Goal: Task Accomplishment & Management: Complete application form

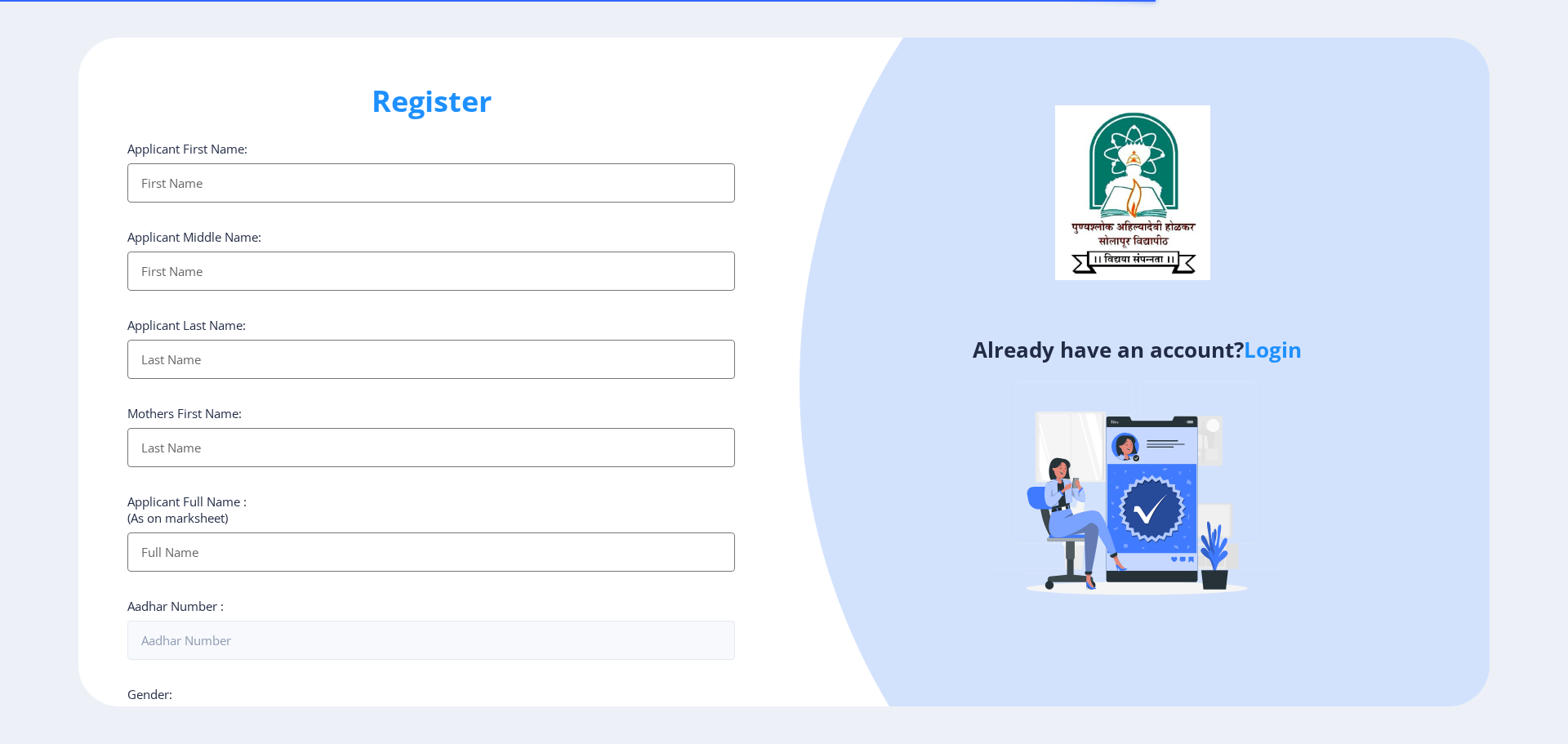
select select
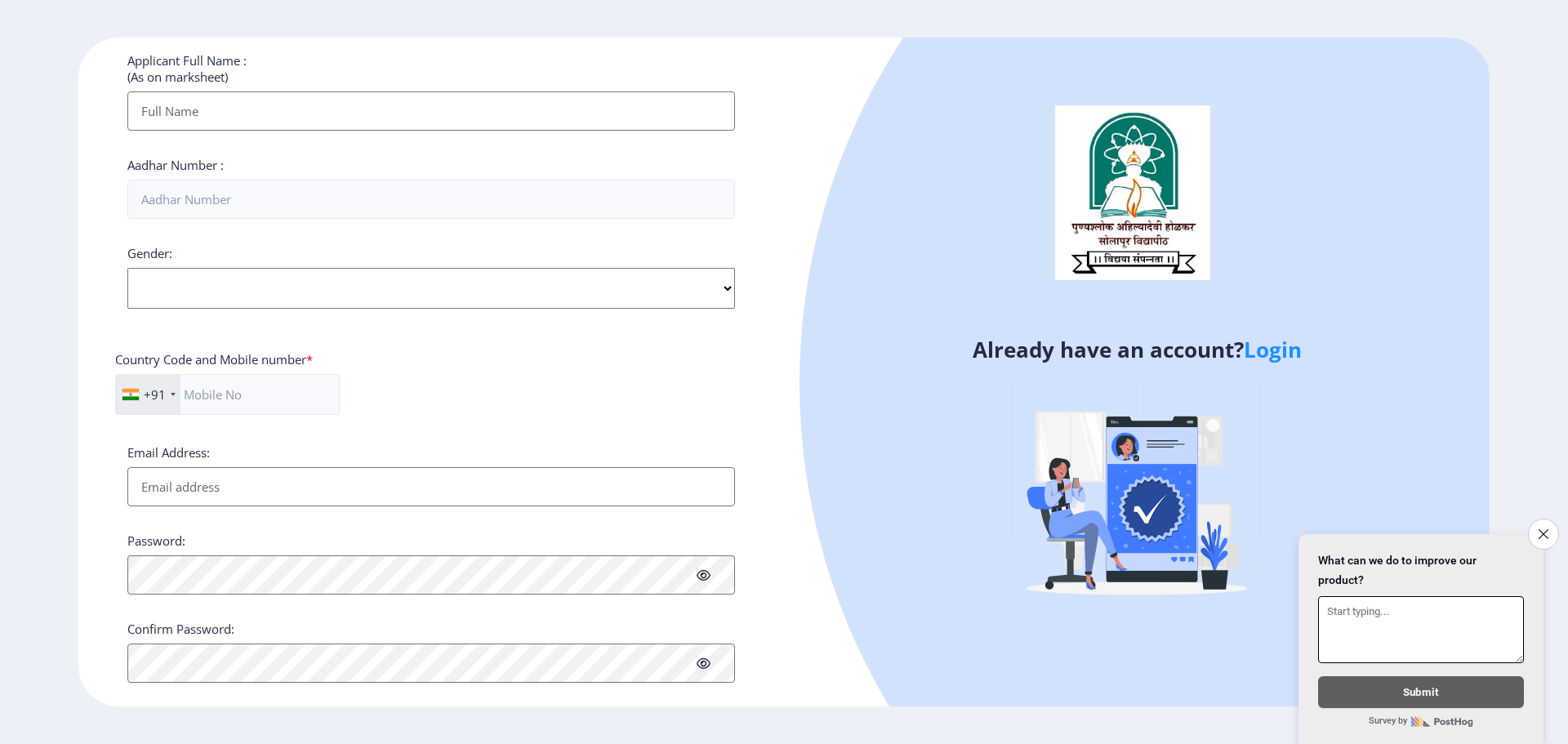
scroll to position [467, 0]
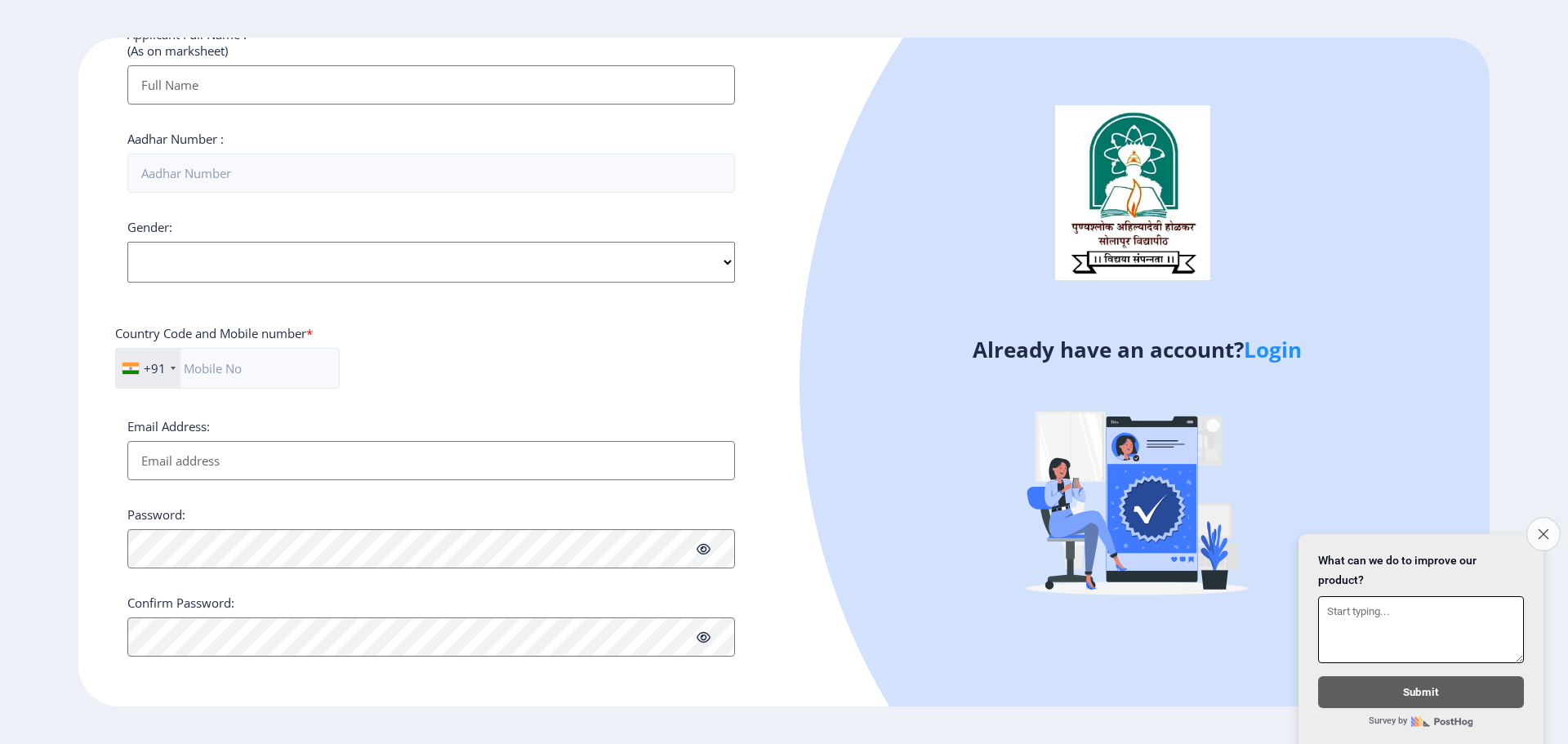
click at [1542, 528] on icon "Close survey" at bounding box center [1543, 533] width 11 height 11
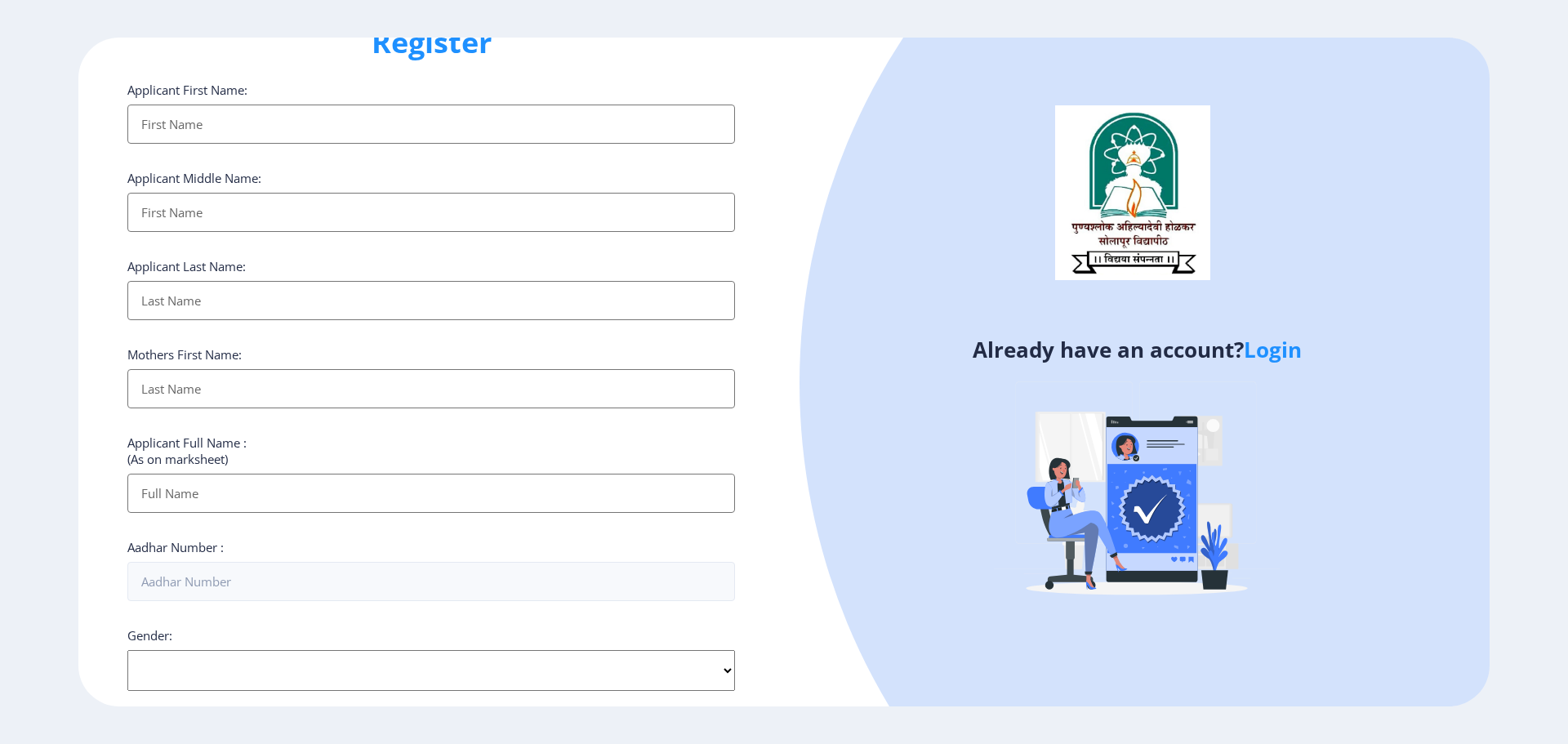
scroll to position [0, 0]
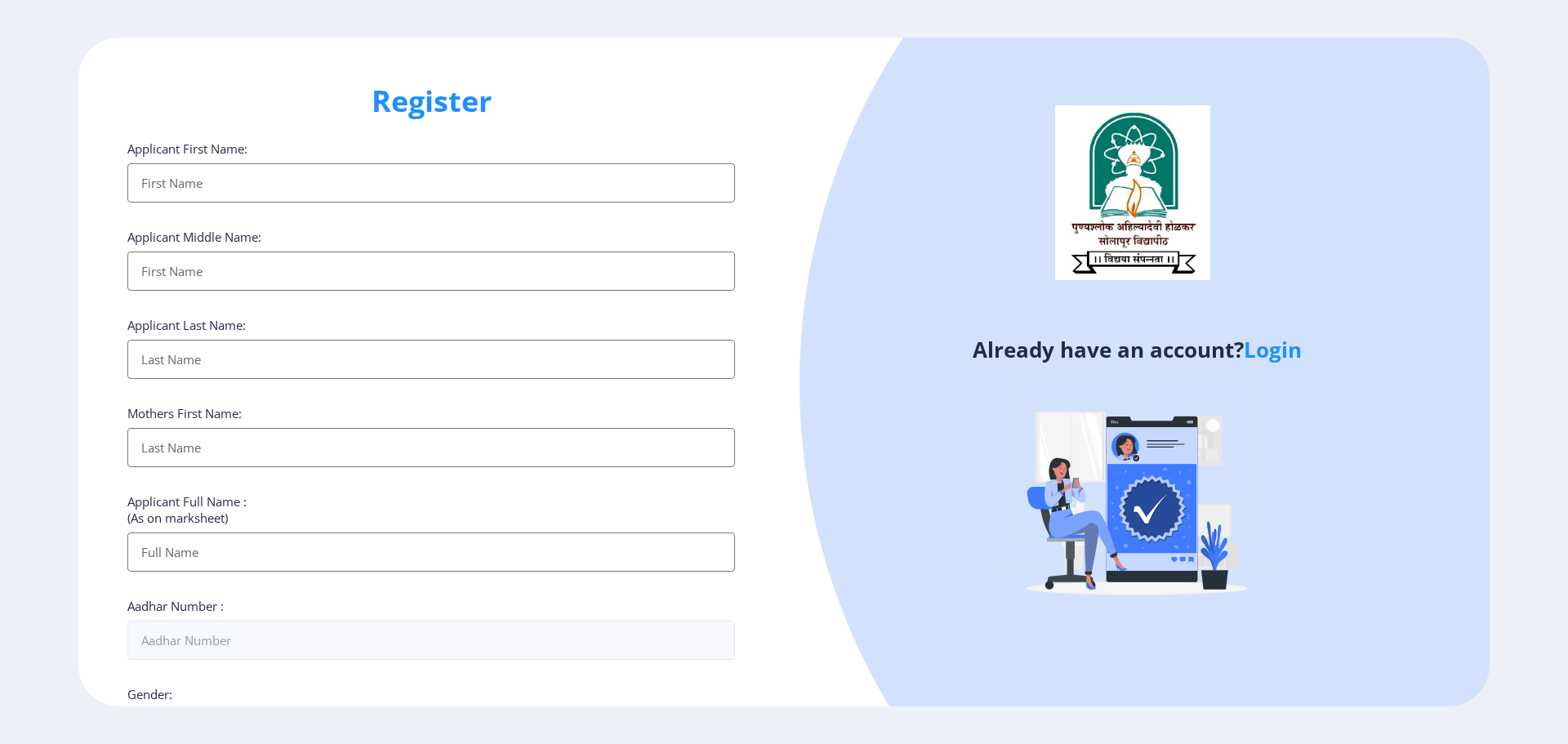
click at [419, 171] on input "Applicant First Name:" at bounding box center [431, 183] width 607 height 40
click at [580, 124] on div "Register Applicant First Name: Applicant Middle Name: Applicant Last Name: Moth…" at bounding box center [430, 372] width 705 height 670
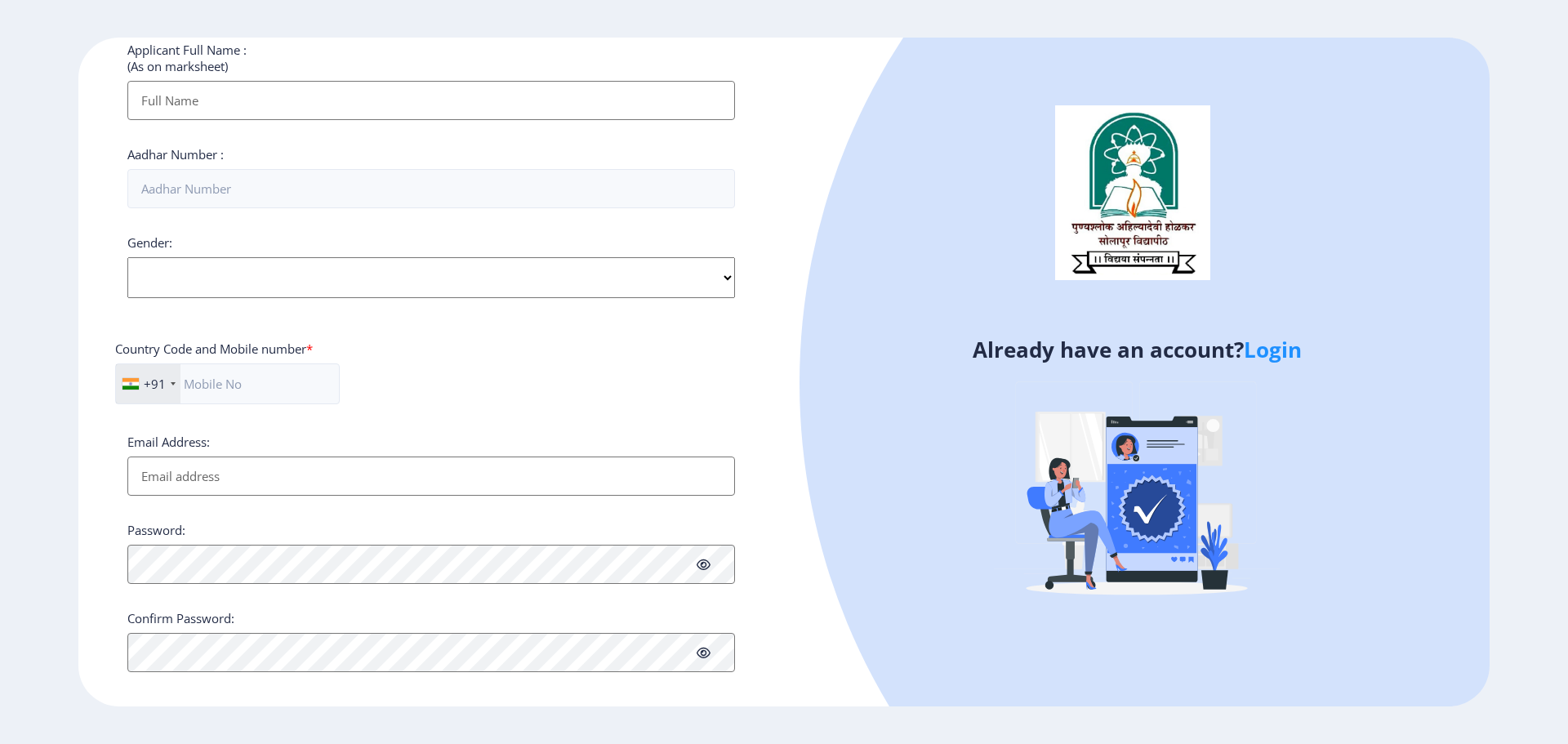
scroll to position [467, 0]
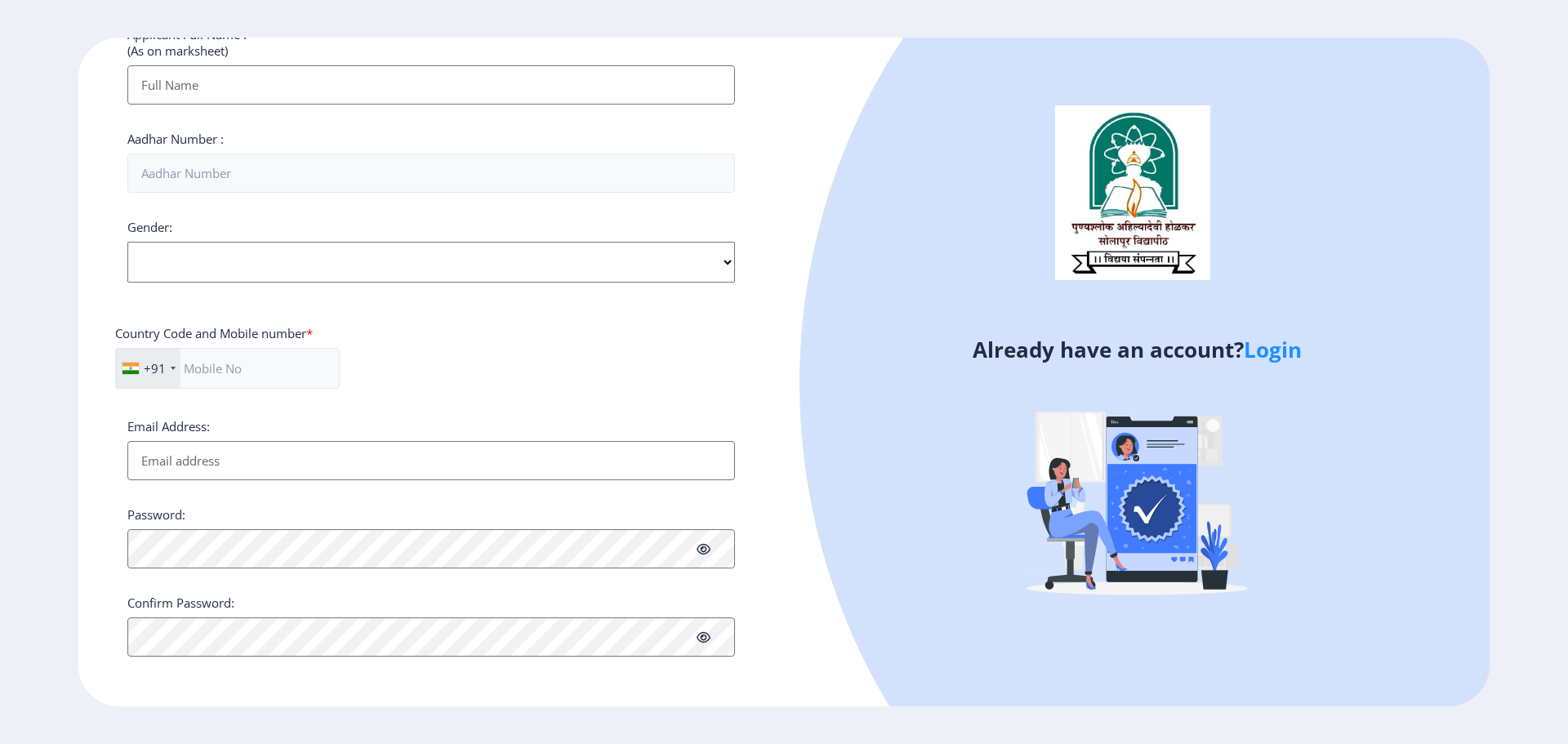
click at [998, 80] on div at bounding box center [1427, 383] width 1254 height 1255
click at [1282, 352] on link "Login" at bounding box center [1273, 350] width 58 height 30
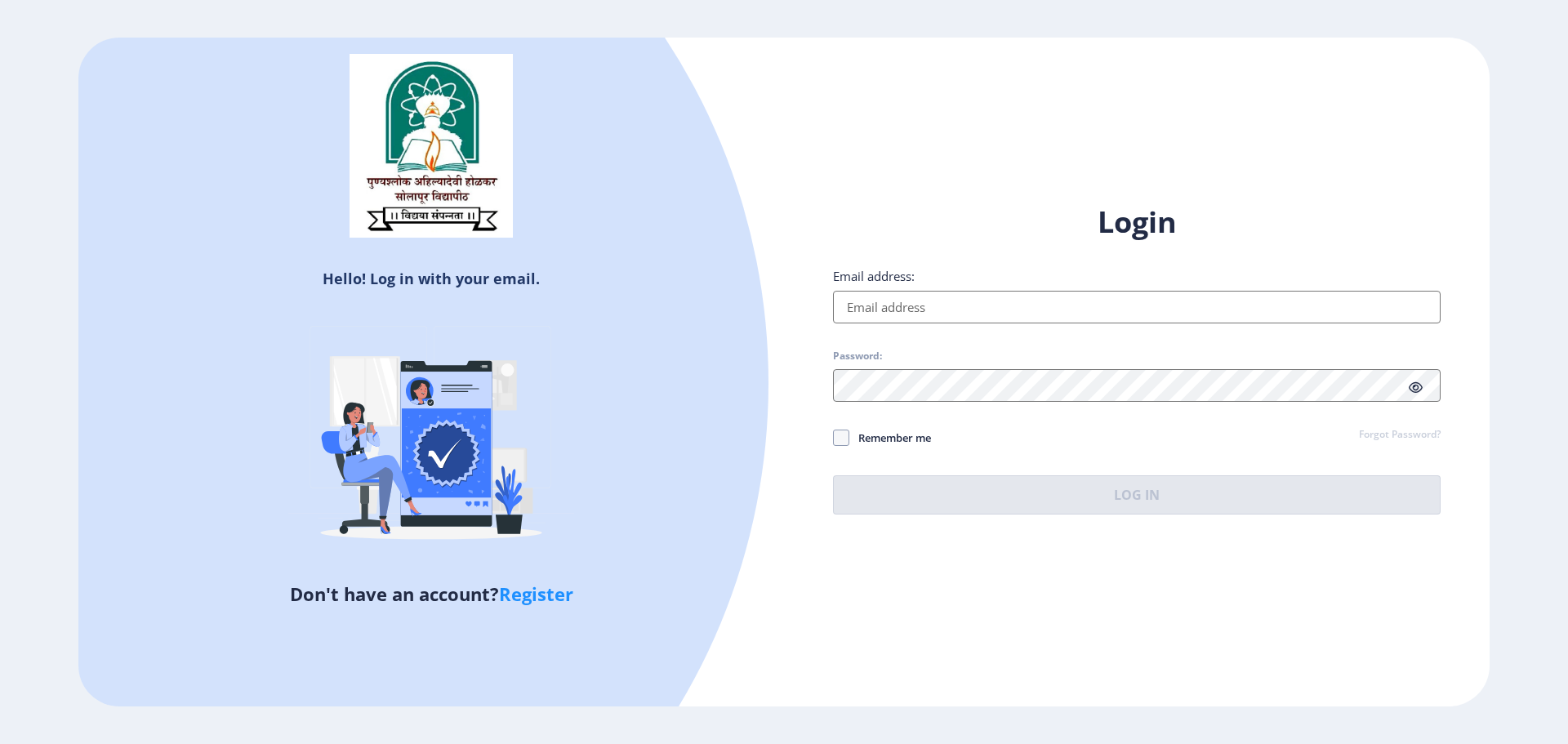
select select
